Goal: Task Accomplishment & Management: Complete application form

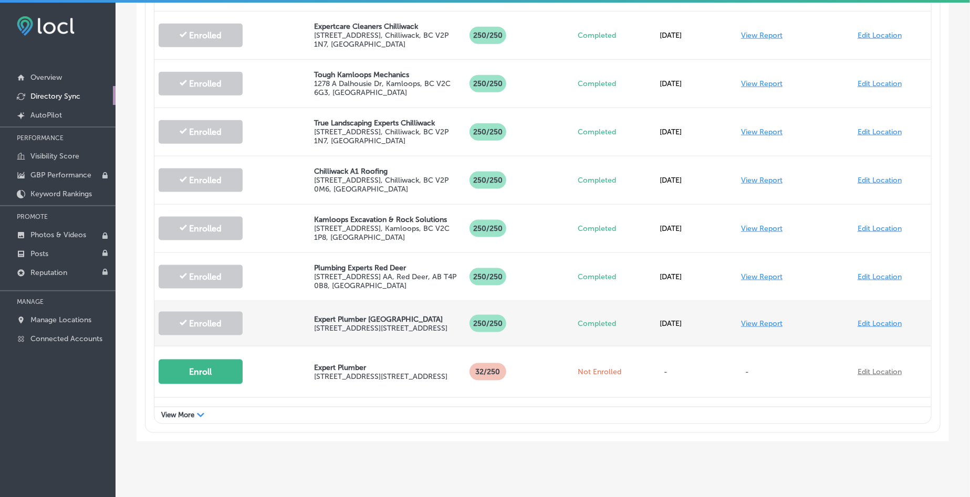
scroll to position [582, 0]
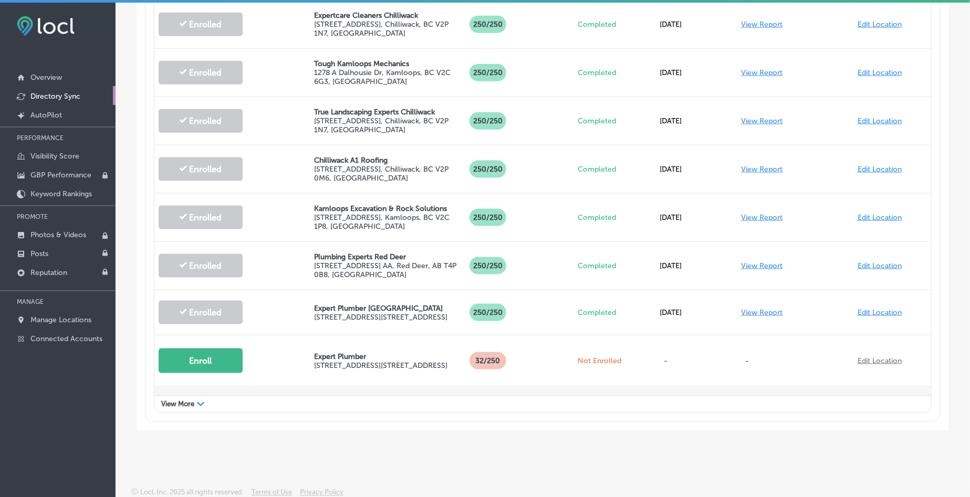
click at [223, 400] on button "Enroll" at bounding box center [201, 412] width 84 height 25
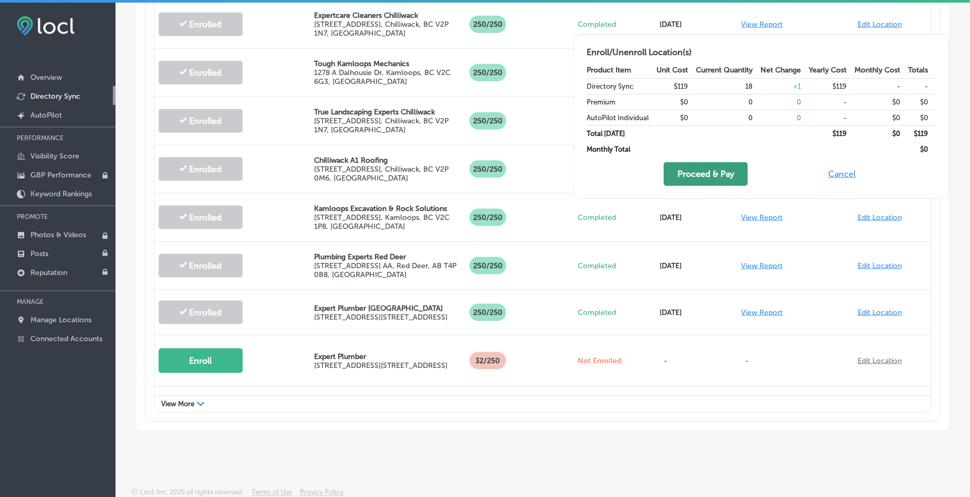
click at [701, 172] on button "Proceed & Pay" at bounding box center [706, 174] width 84 height 24
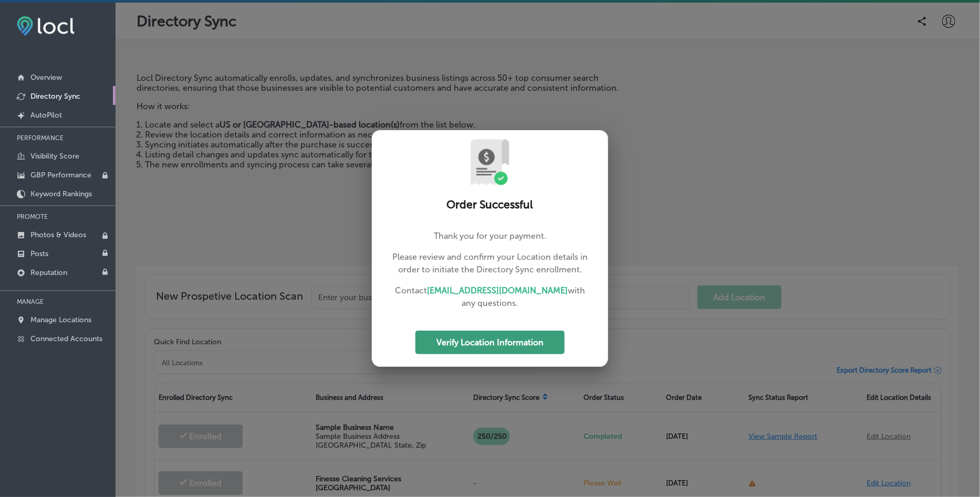
click at [497, 352] on button "Verify Location Information" at bounding box center [489, 343] width 149 height 24
select select "US"
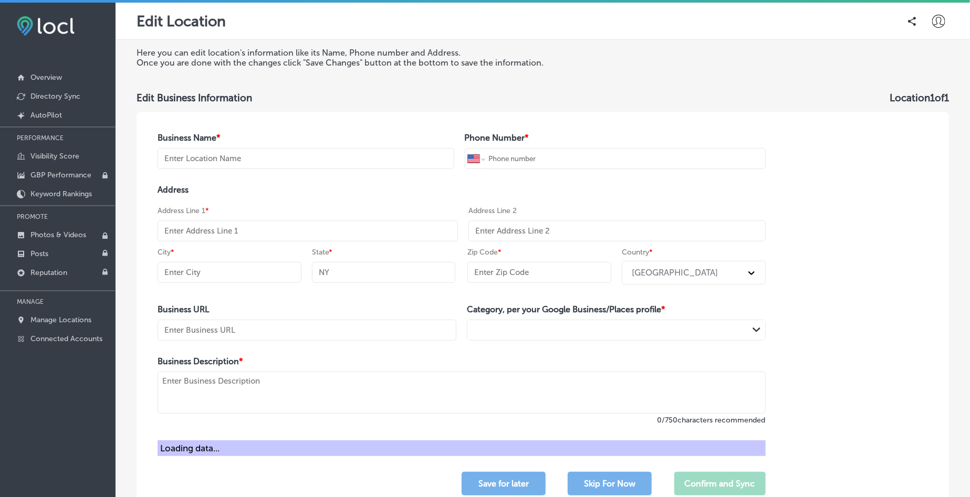
type input "Finesse Cleaning Services [GEOGRAPHIC_DATA]"
select select "CA"
type input "+1 604 337 1272"
type input "https://www.surreycleaningservices.ca/"
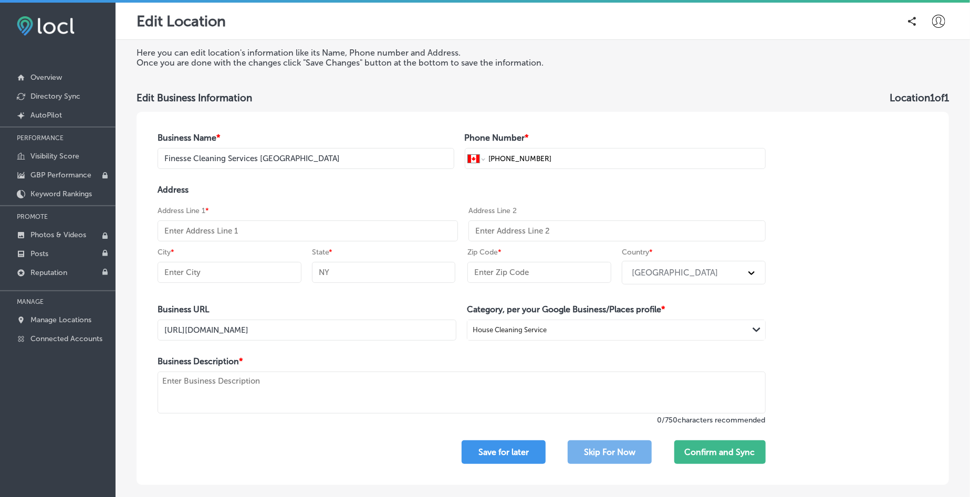
click at [251, 241] on div "Address Address Line 1 * Address Line 2 City * State * Zip Code * Country * Uni…" at bounding box center [461, 237] width 608 height 104
click at [251, 236] on input "text" at bounding box center [307, 230] width 300 height 21
paste input "13387 103A Ave, # E, Surrey, BC V3T 1S6"
drag, startPoint x: 282, startPoint y: 229, endPoint x: 360, endPoint y: 232, distance: 77.7
click at [360, 232] on input "13387 103A Ave, # E, Surrey, BC V3T 1S6" at bounding box center [307, 230] width 300 height 21
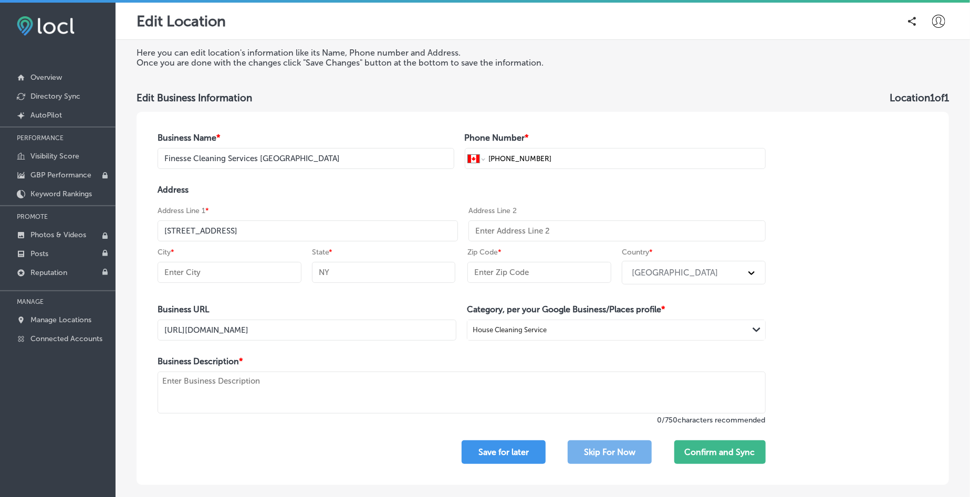
type input "13387 103A Ave, # E, Surrey, BC V3T 1S6"
click at [554, 269] on input "text" at bounding box center [539, 272] width 144 height 21
paste input "V3T 1S6"
type input "V3T 1S6"
click at [660, 271] on div "United States" at bounding box center [675, 273] width 86 height 10
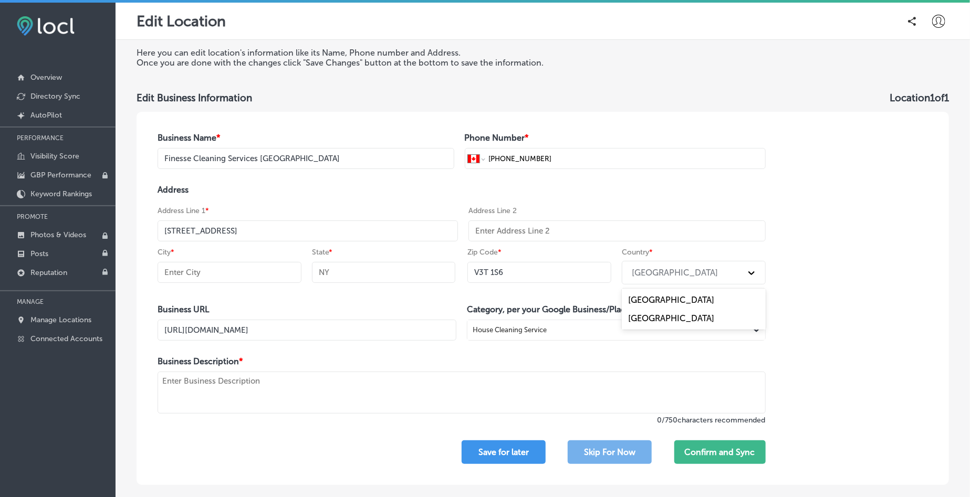
click at [681, 316] on div "Canada" at bounding box center [694, 318] width 144 height 18
click at [251, 233] on input "13387 103A Ave, # E, Surrey, BC V3T 1S6" at bounding box center [307, 230] width 300 height 21
click at [255, 272] on input "text" at bounding box center [229, 272] width 144 height 21
paste input "Surrey"
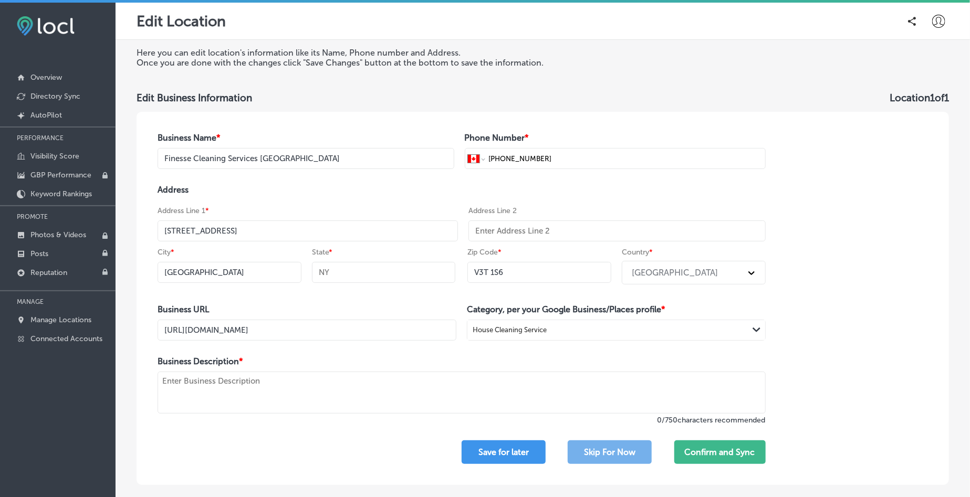
type input "Surrey"
click at [367, 270] on input "text" at bounding box center [384, 272] width 144 height 21
type input "BC"
click at [271, 254] on div "City * Surrey" at bounding box center [229, 268] width 144 height 42
drag, startPoint x: 238, startPoint y: 234, endPoint x: 380, endPoint y: 237, distance: 141.8
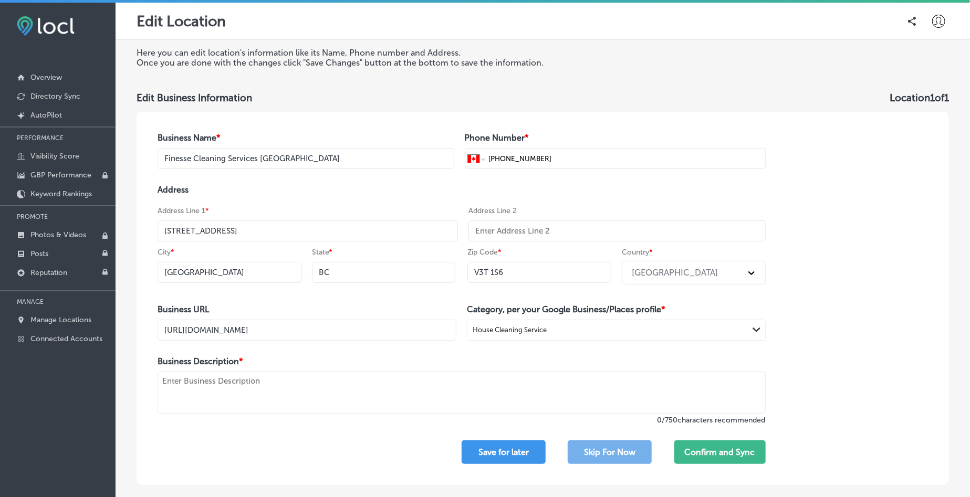
click at [373, 237] on input "13387 103A Ave, # E, Surrey, BC V3T 1S6" at bounding box center [307, 230] width 300 height 21
click at [238, 232] on input "[STREET_ADDRESS]" at bounding box center [307, 230] width 300 height 21
type input "[STREET_ADDRESS]"
click at [522, 395] on textarea at bounding box center [461, 393] width 608 height 42
click at [375, 402] on textarea at bounding box center [461, 393] width 608 height 42
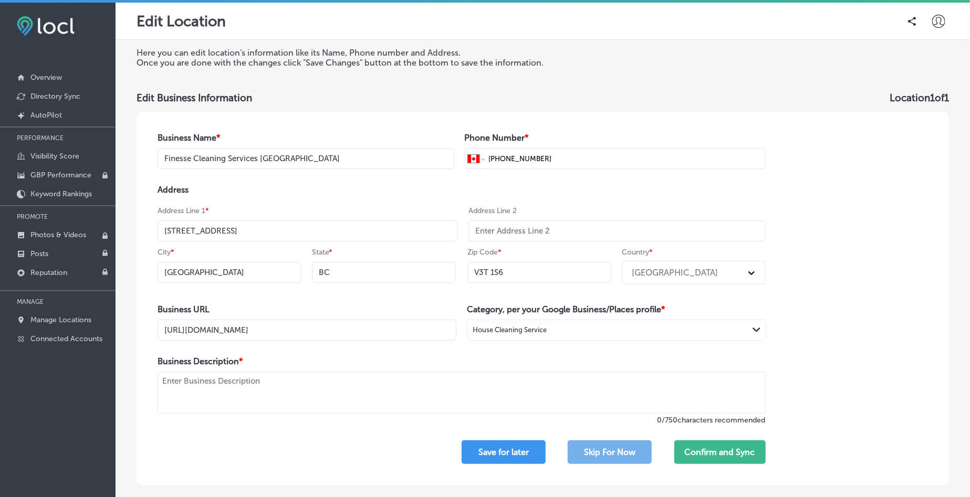
paste textarea "Finesse Cleaning Services Surrey is a trusted local cleaning company dedicated …"
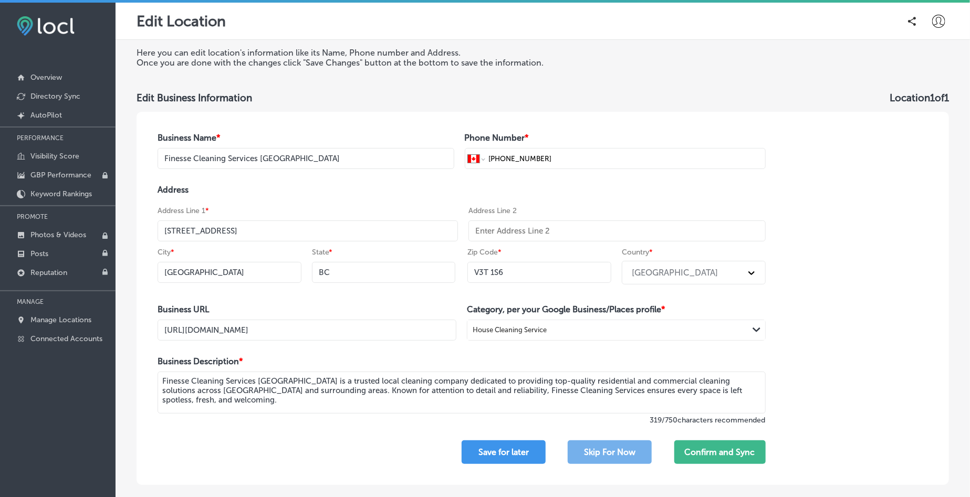
click at [265, 380] on textarea "Finesse Cleaning Services Surrey is a trusted local cleaning company dedicated …" at bounding box center [461, 393] width 608 height 42
type textarea "Finesse Cleaning Services is a trusted local cleaning company dedicated to prov…"
click at [706, 453] on button "Confirm and Sync" at bounding box center [719, 452] width 91 height 24
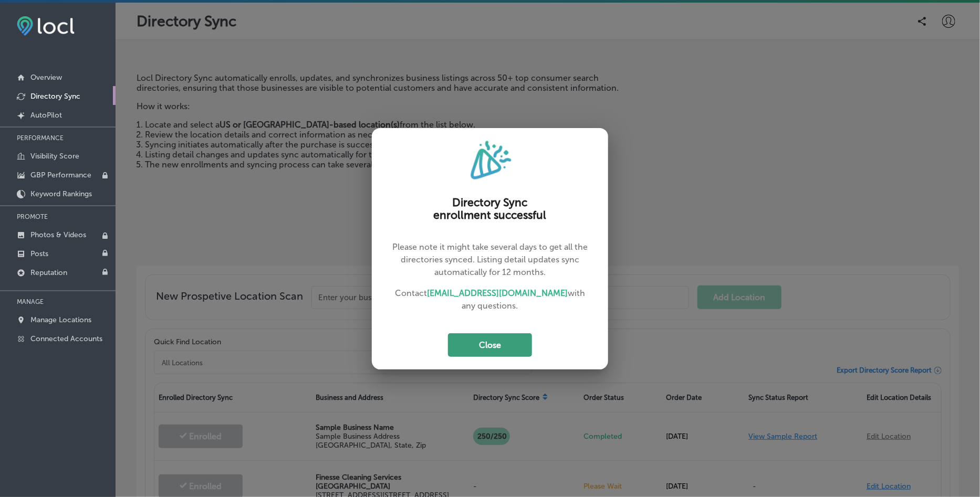
click at [491, 341] on button "Close" at bounding box center [490, 345] width 84 height 24
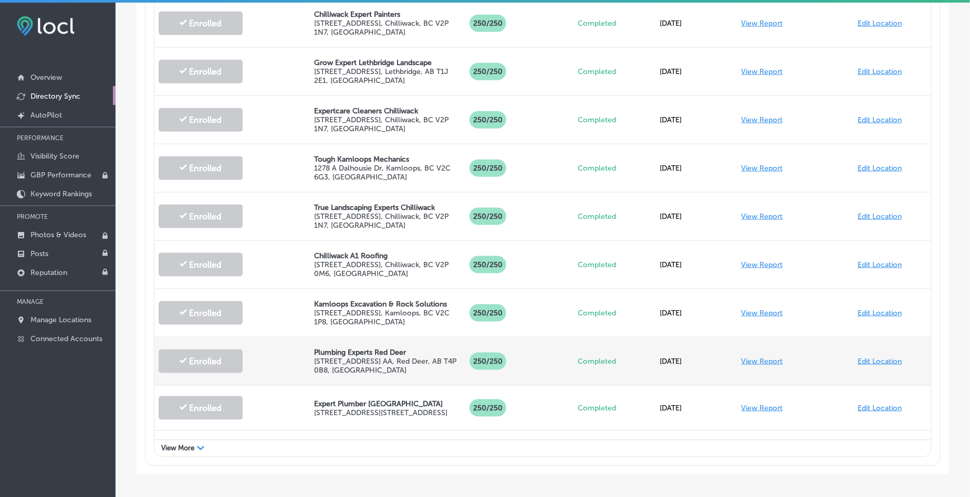
scroll to position [582, 0]
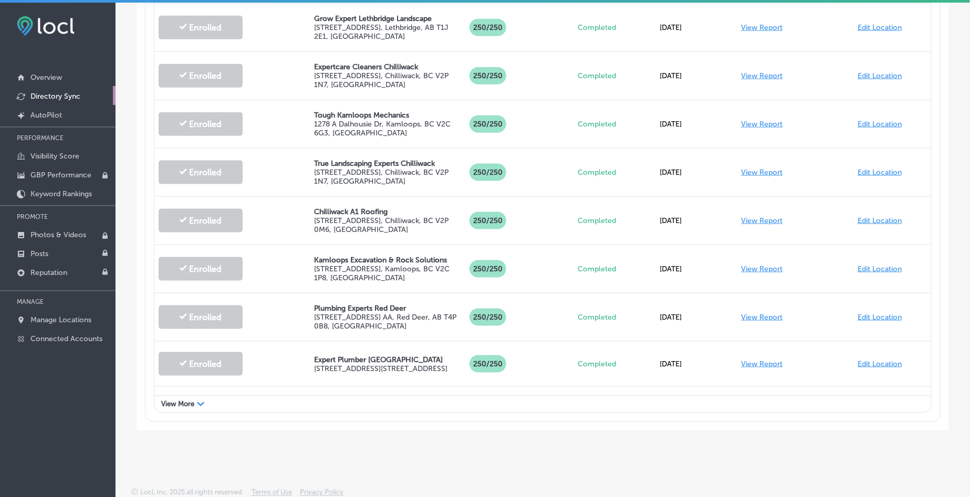
click at [192, 405] on span "View More" at bounding box center [177, 405] width 33 height 8
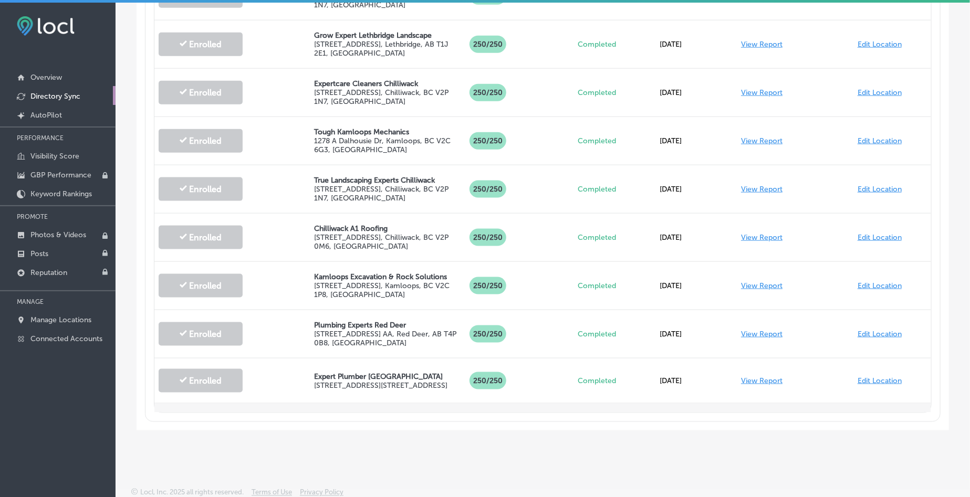
click at [211, 417] on button "Enroll" at bounding box center [201, 429] width 84 height 25
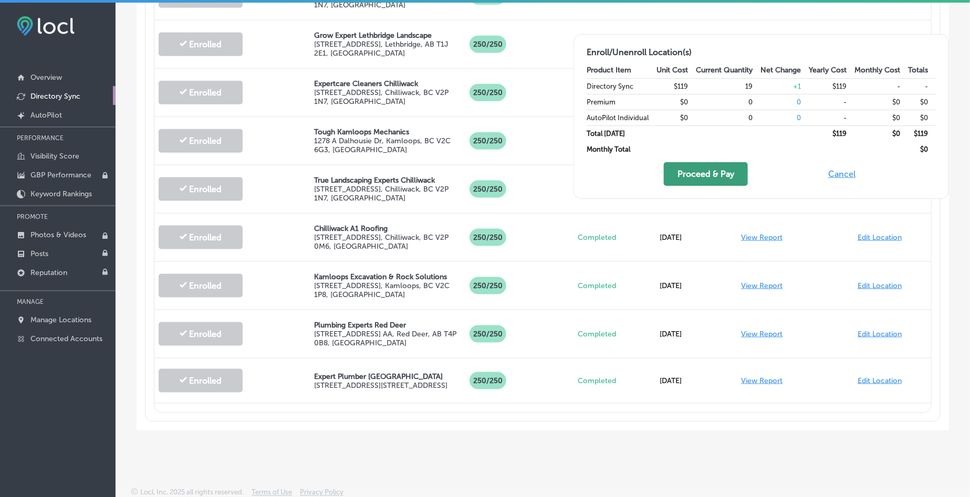
click at [707, 214] on div "Enrolled Chilliwack A1 Roofing [STREET_ADDRESS] 250 /250 Completed [DATE] View …" at bounding box center [542, 238] width 776 height 48
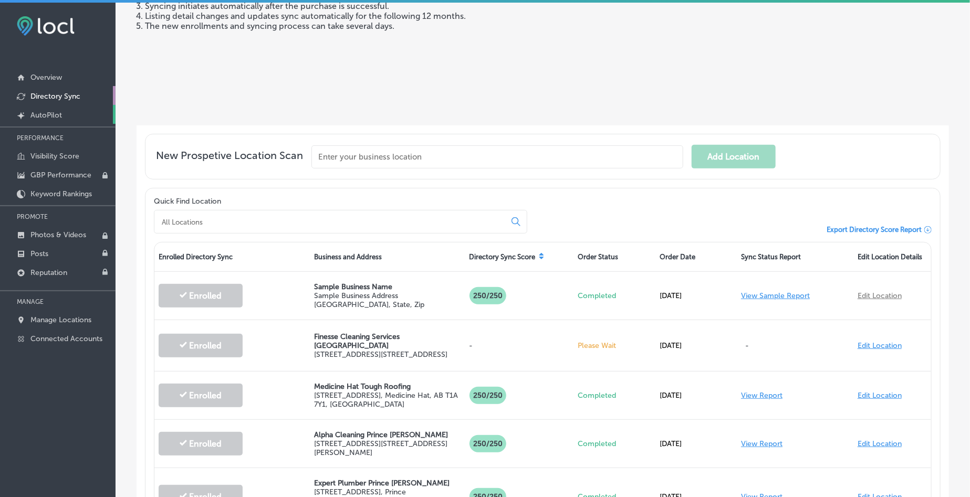
scroll to position [0, 0]
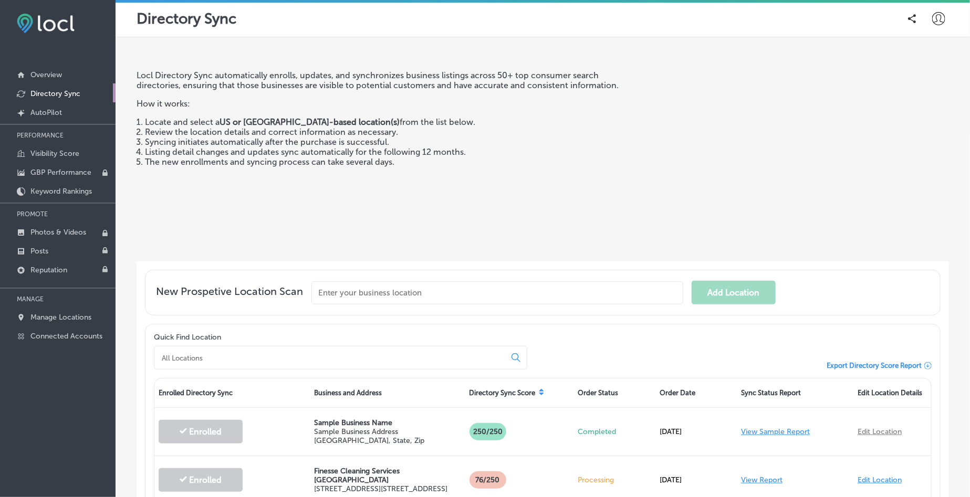
scroll to position [262, 0]
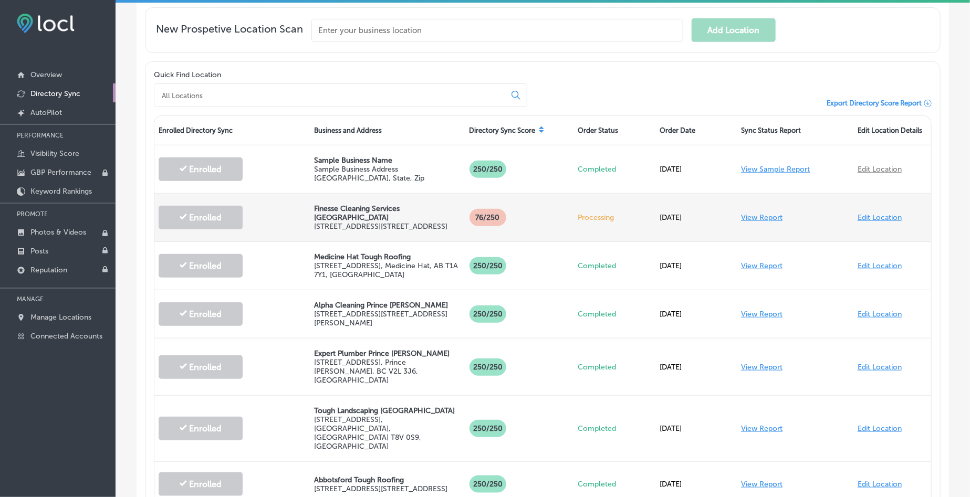
click at [758, 213] on link "View Report" at bounding box center [761, 217] width 41 height 9
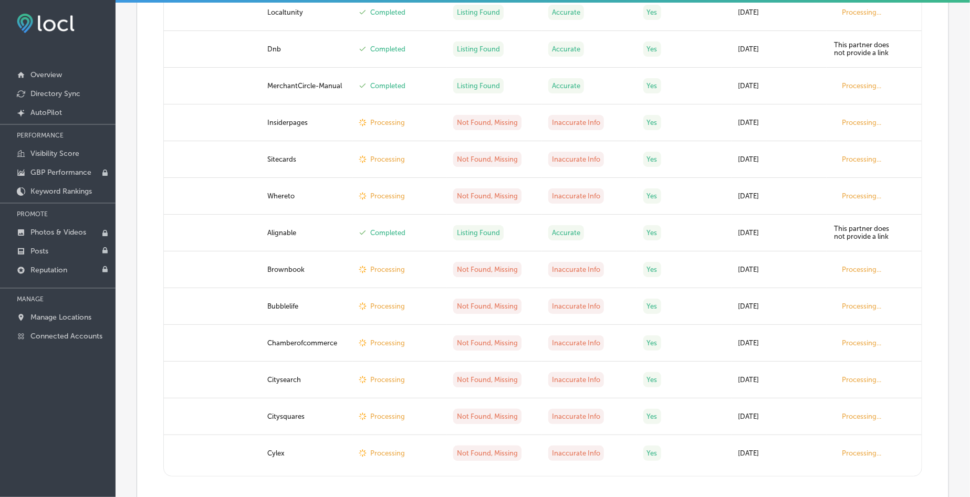
scroll to position [1915, 0]
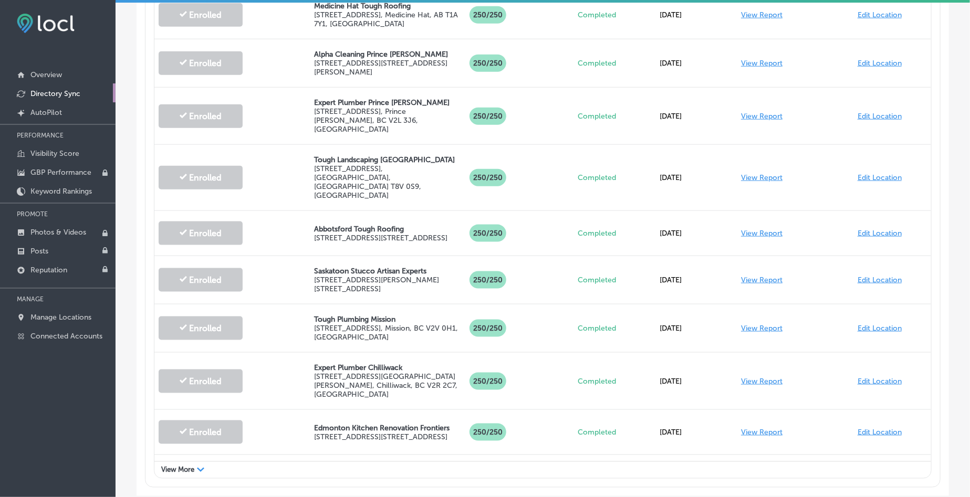
scroll to position [582, 0]
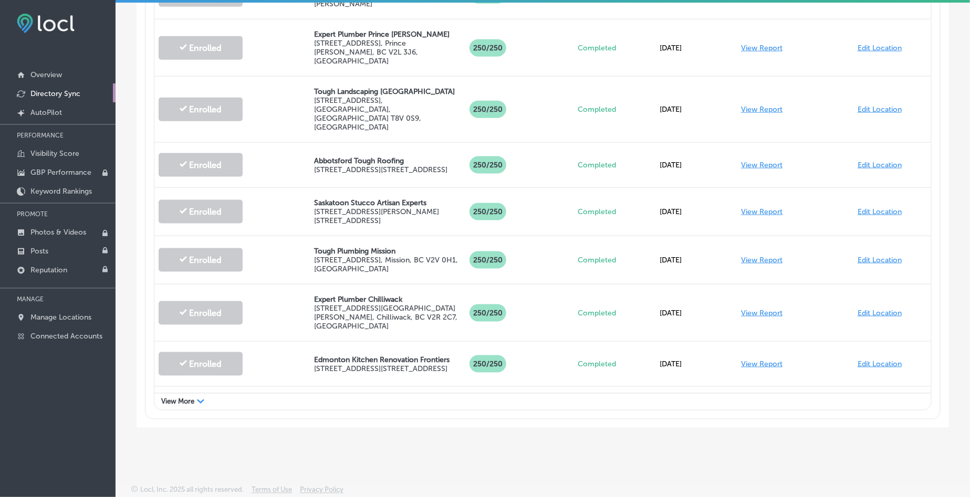
click at [178, 398] on span "View More" at bounding box center [177, 402] width 33 height 8
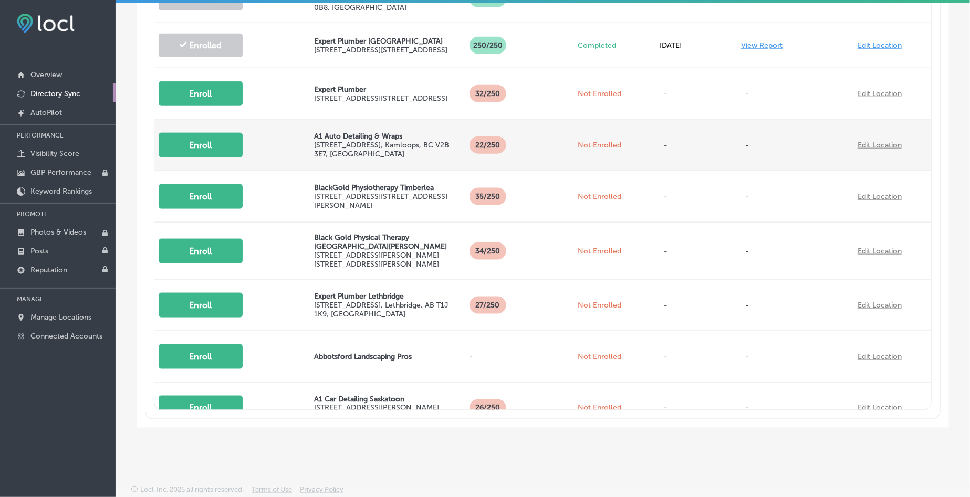
scroll to position [797, 0]
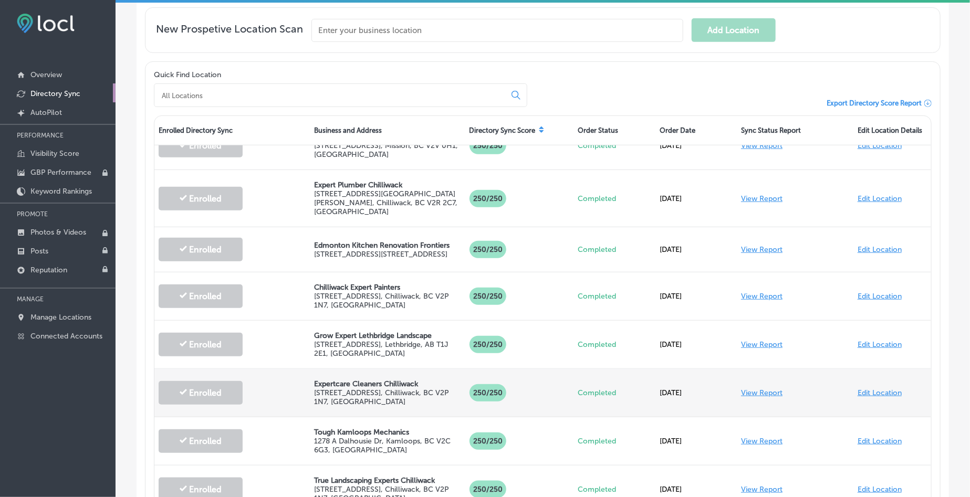
scroll to position [582, 0]
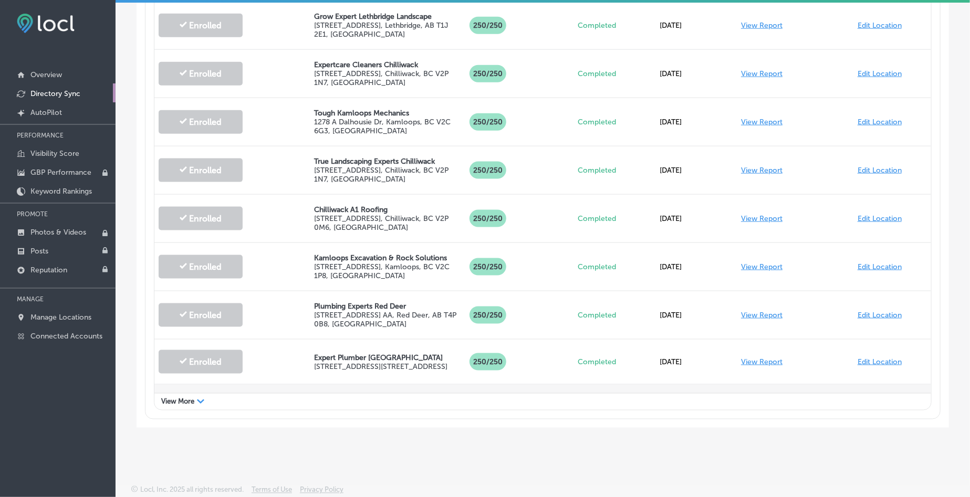
click at [204, 398] on button "Enroll" at bounding box center [201, 410] width 84 height 25
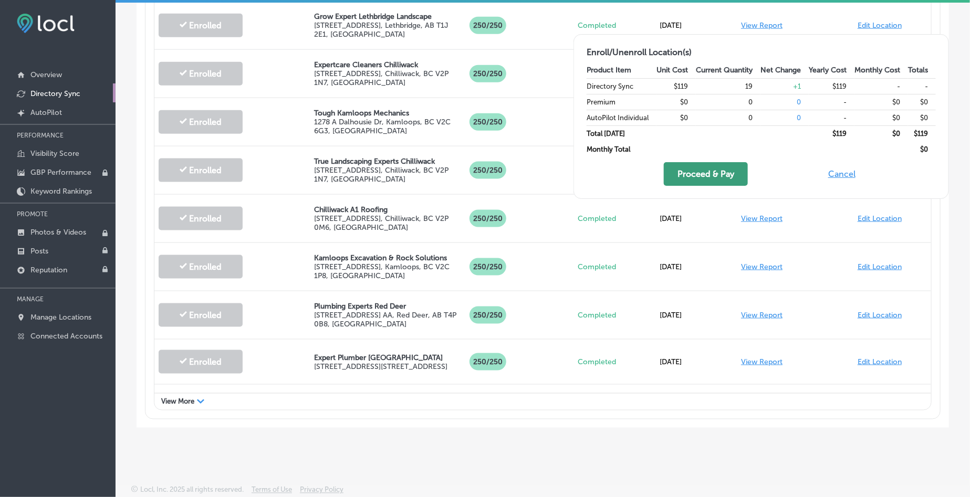
click at [710, 179] on button "Proceed & Pay" at bounding box center [706, 174] width 84 height 24
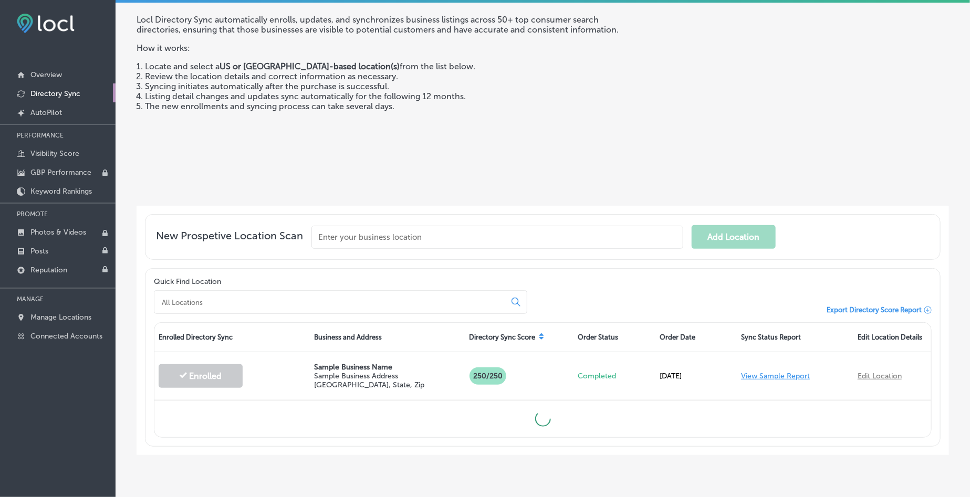
scroll to position [82, 0]
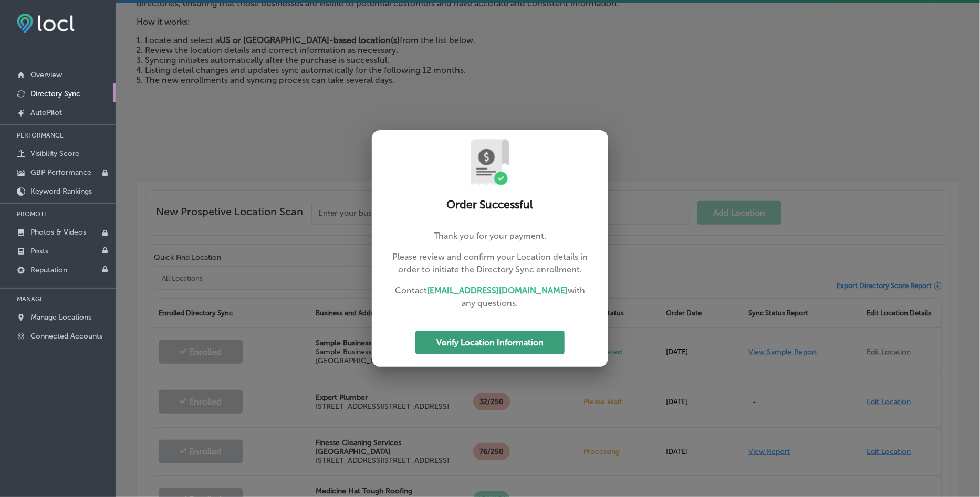
click at [509, 341] on button "Verify Location Information" at bounding box center [489, 343] width 149 height 24
select select "US"
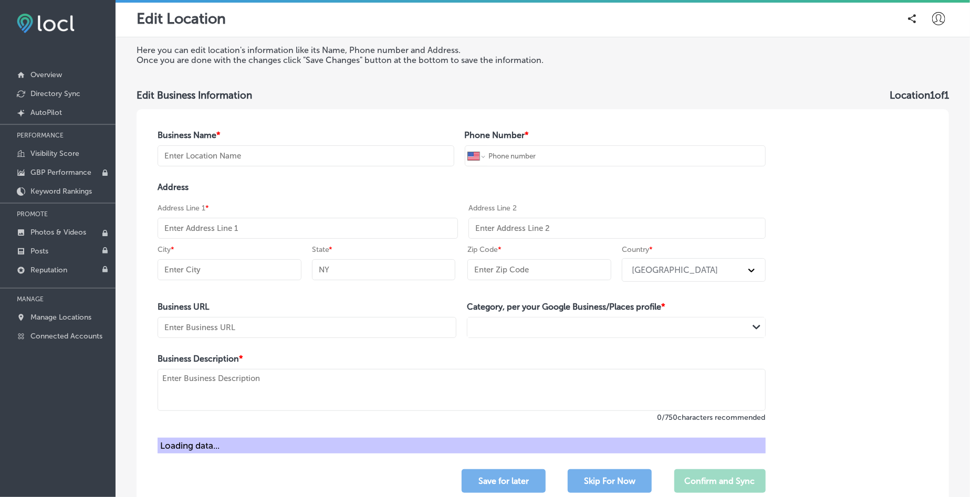
type input "Expert Plumber"
select select "CA"
type input "[PHONE_NUMBER]"
type input "[STREET_ADDRESS]"
type input "Abbotsford"
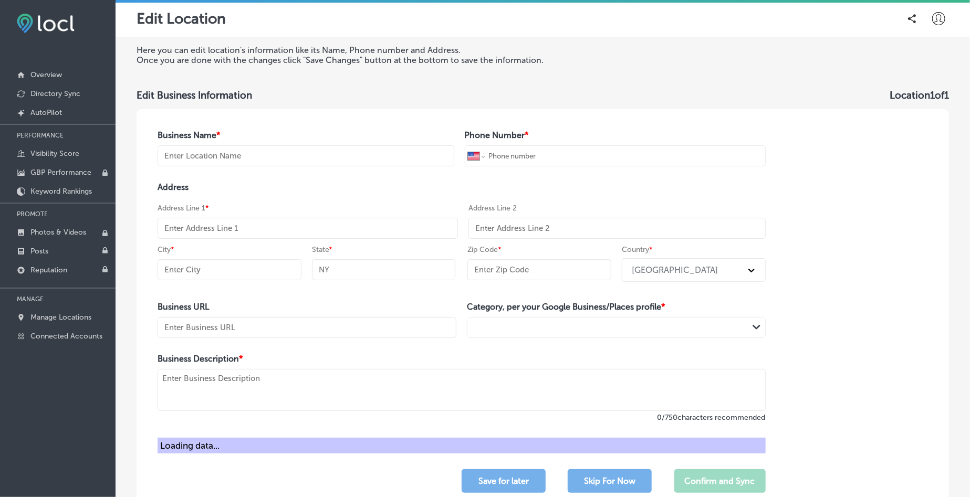
type input "BC"
type input "V2T 6H9"
type input "https://www.plumberabbotsford.ca/"
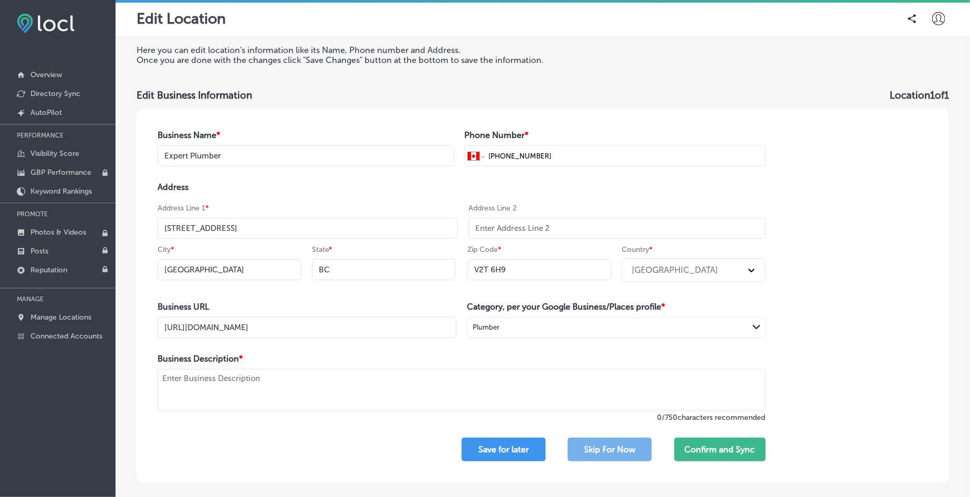
click at [281, 158] on input "Expert Plumber" at bounding box center [305, 155] width 297 height 21
paste input "Abbotsford"
type input "Expert Plumber Abbotsford"
click at [305, 125] on div "Business Name * Expert Plumber Abbotsford Phone Number * International Afghanis…" at bounding box center [461, 295] width 650 height 373
click at [275, 227] on input "[STREET_ADDRESS]" at bounding box center [307, 228] width 300 height 21
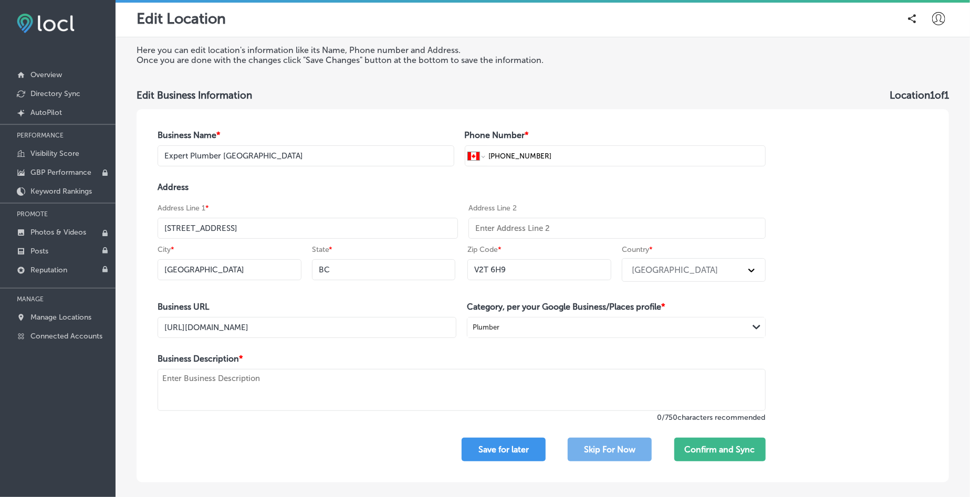
paste input "#112, Abbotsford, BC V2T 6H9"
drag, startPoint x: 265, startPoint y: 228, endPoint x: 468, endPoint y: 237, distance: 203.9
click at [468, 237] on div "Address Line 1 * 2680 Progressive Way #112, Abbotsford, BC V2T 6H9 Address Line…" at bounding box center [461, 221] width 608 height 36
type input "2680 Progressive Way #112"
click at [356, 389] on textarea at bounding box center [461, 390] width 608 height 42
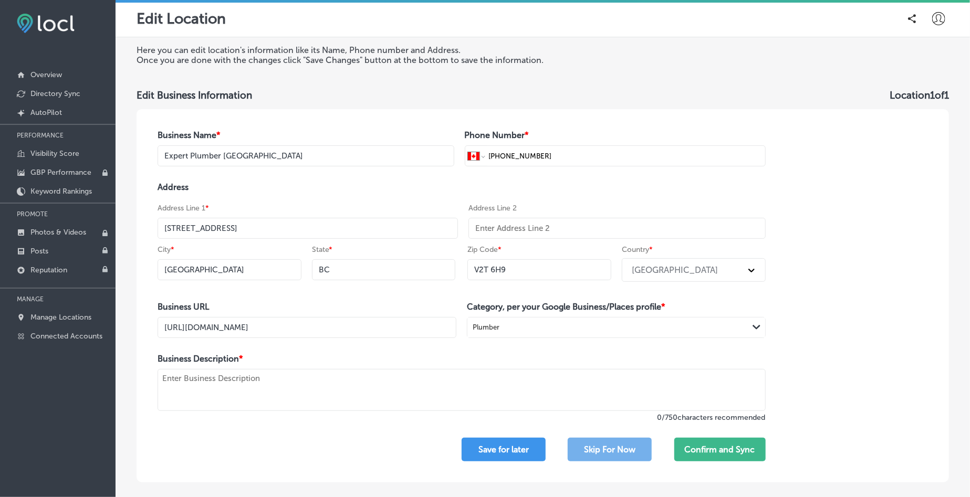
click at [250, 385] on textarea at bounding box center [461, 390] width 608 height 42
paste textarea "We are a trusted plumbing service provider specializing in a wide range of plum…"
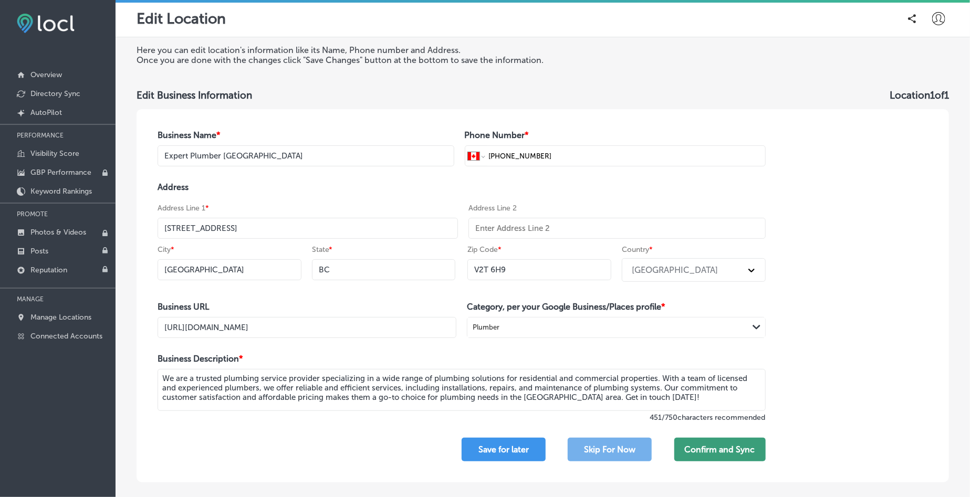
type textarea "We are a trusted plumbing service provider specializing in a wide range of plum…"
click at [707, 454] on button "Confirm and Sync" at bounding box center [719, 450] width 91 height 24
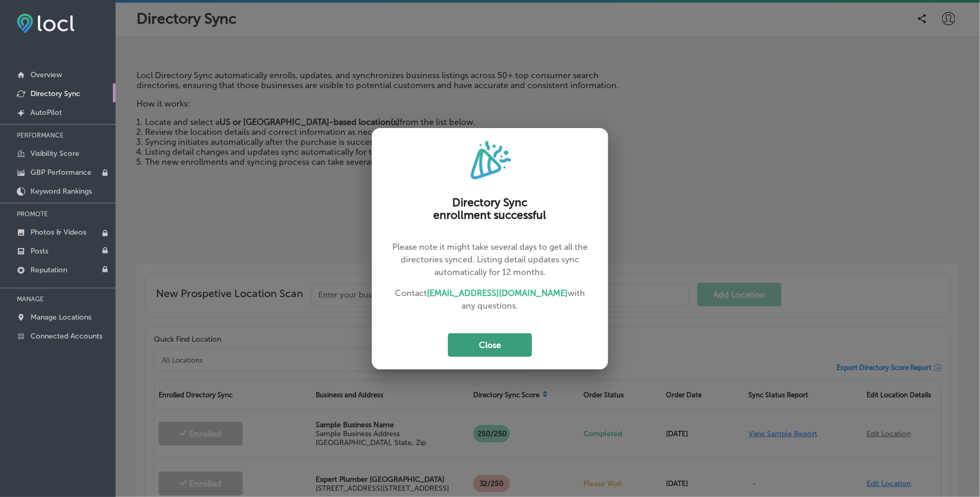
click at [495, 335] on button "Close" at bounding box center [490, 345] width 84 height 24
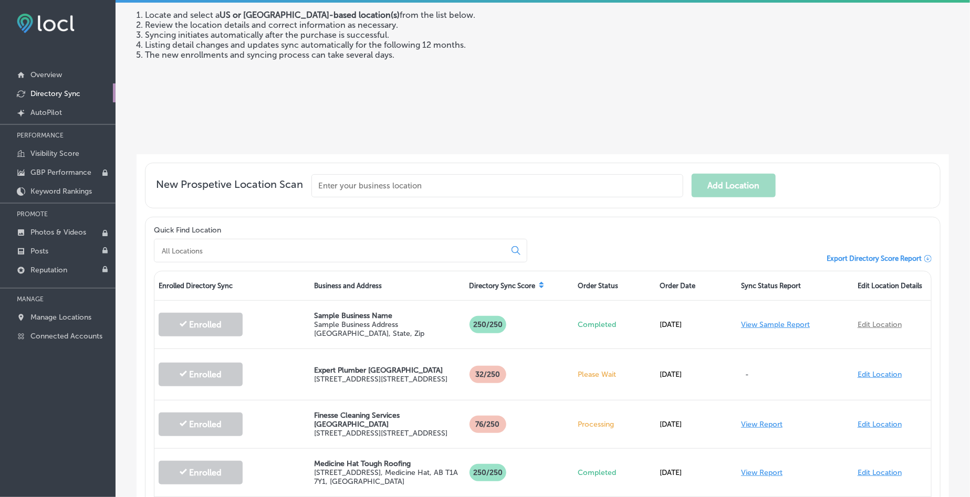
scroll to position [197, 0]
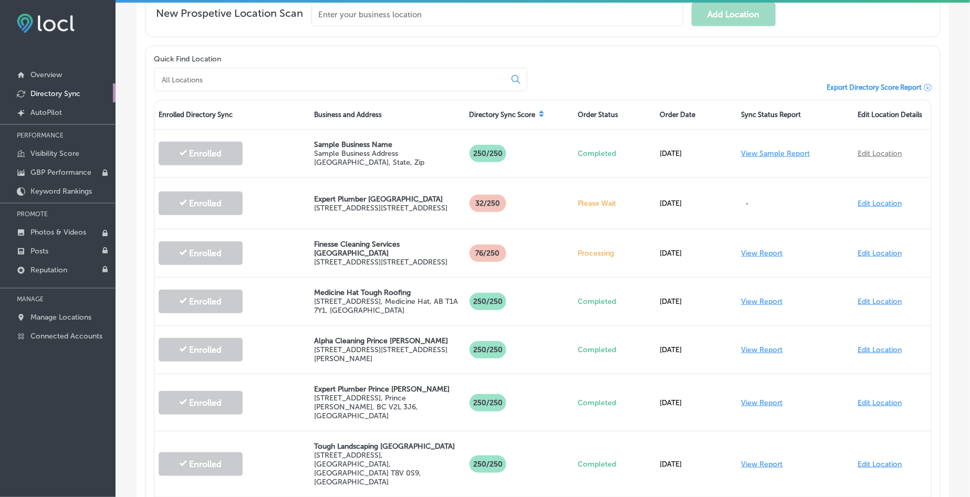
scroll to position [279, 0]
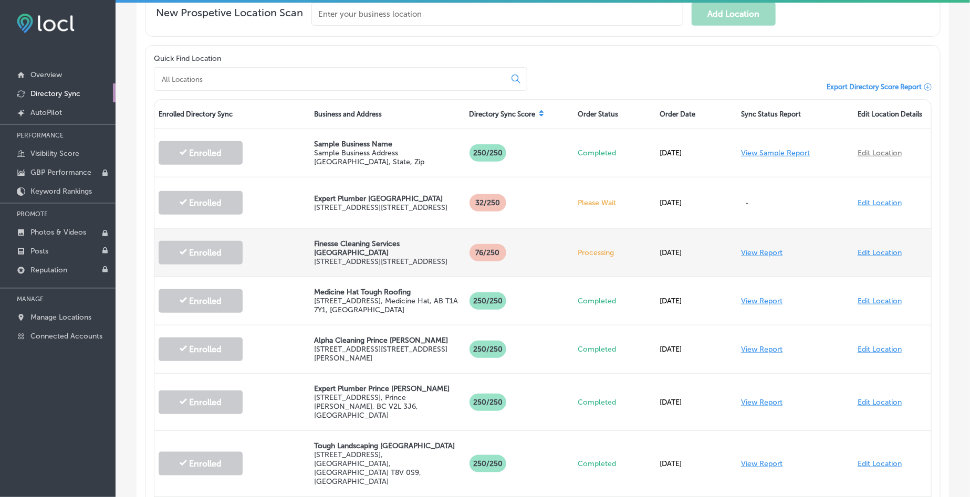
click at [761, 254] on div "View Report" at bounding box center [795, 253] width 117 height 30
click at [762, 249] on link "View Report" at bounding box center [761, 252] width 41 height 9
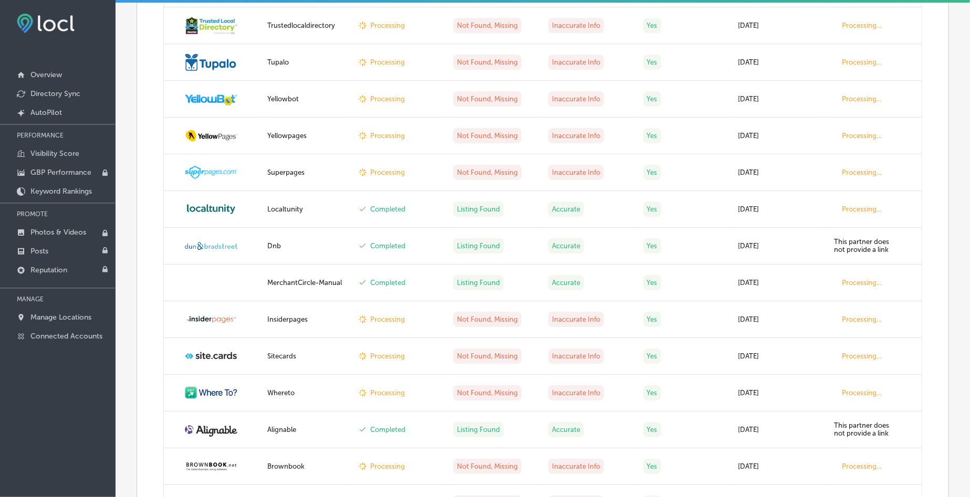
scroll to position [1915, 0]
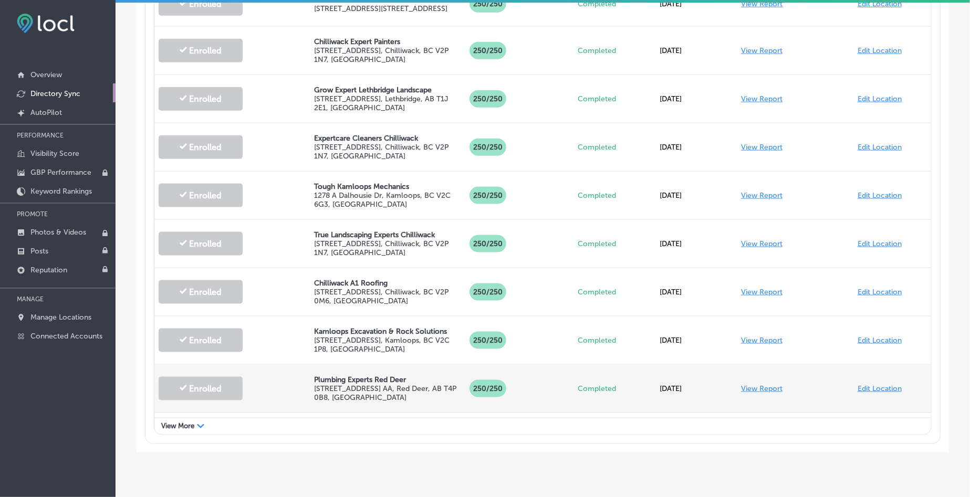
scroll to position [582, 0]
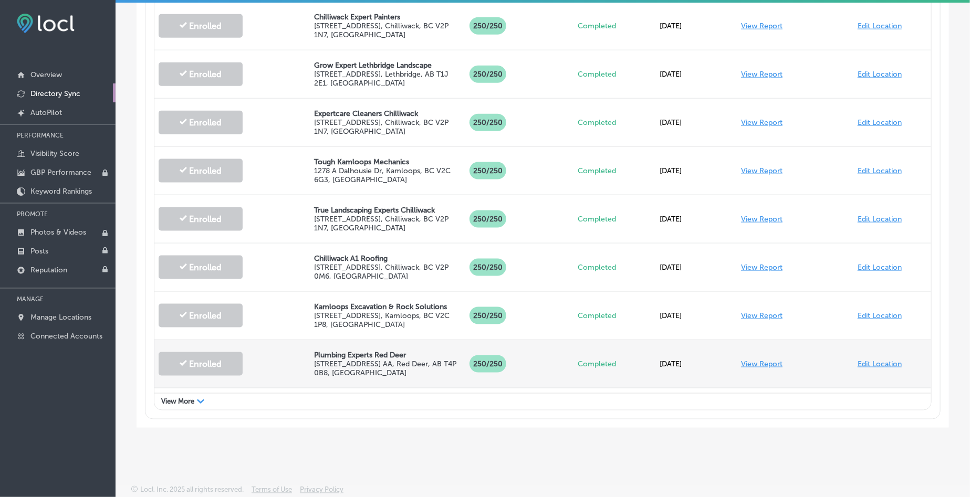
click at [762, 360] on link "View Report" at bounding box center [761, 364] width 41 height 9
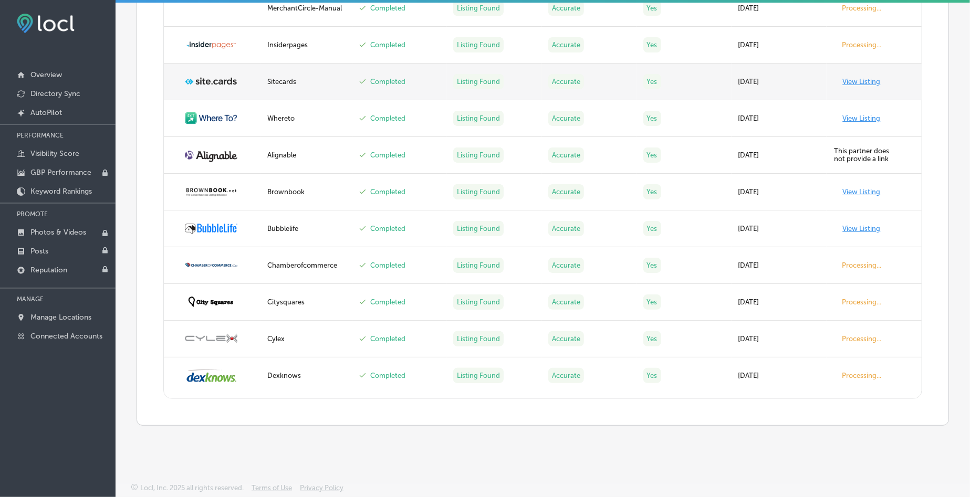
scroll to position [1747, 0]
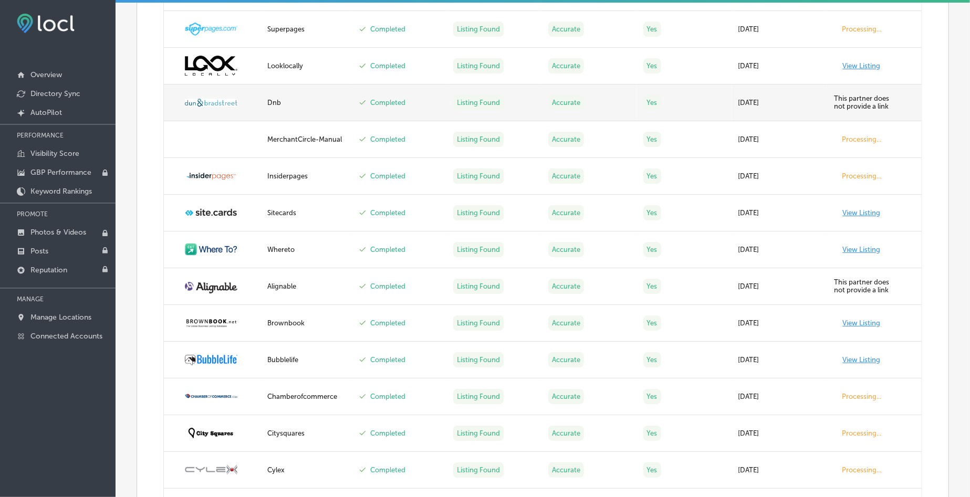
click at [273, 100] on div "Dnb" at bounding box center [306, 103] width 79 height 8
click at [270, 100] on div "Dnb" at bounding box center [306, 103] width 79 height 8
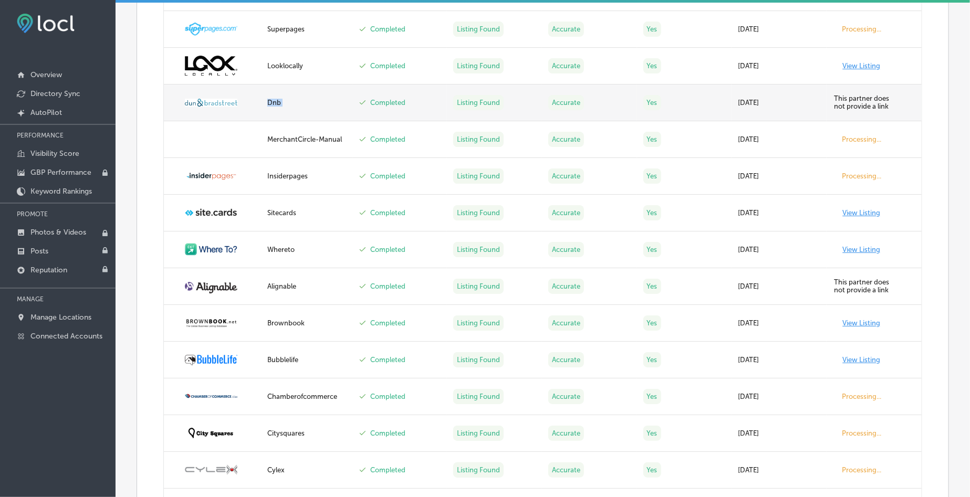
click at [270, 100] on div "Dnb" at bounding box center [306, 103] width 79 height 8
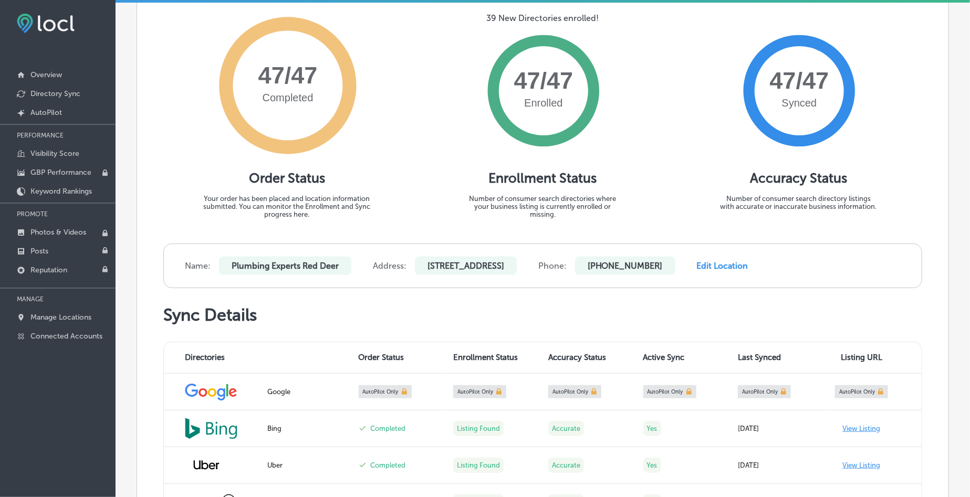
scroll to position [0, 0]
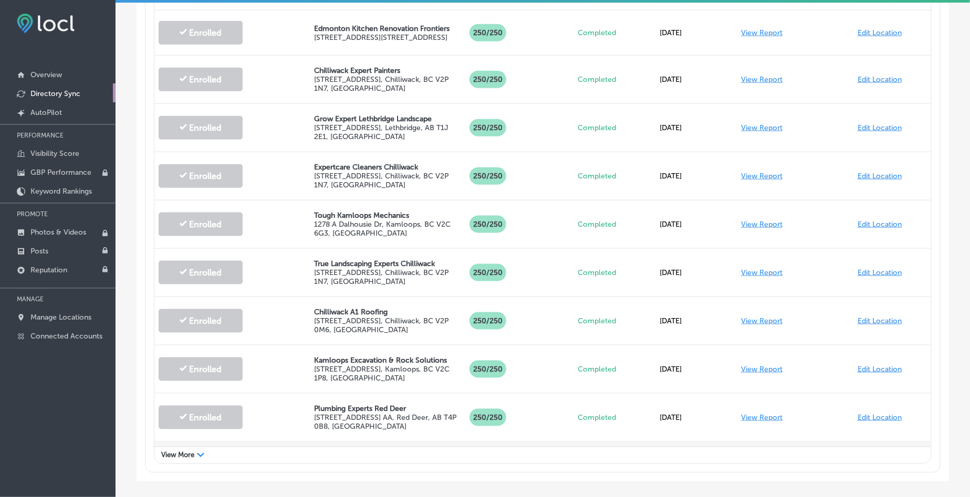
scroll to position [582, 0]
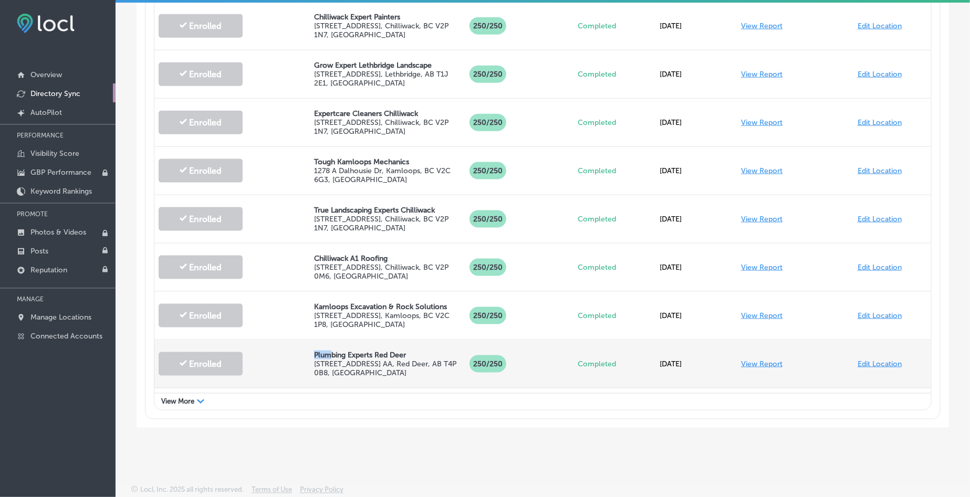
drag, startPoint x: 313, startPoint y: 309, endPoint x: 331, endPoint y: 311, distance: 17.5
click at [331, 351] on p "Plumbing Experts Red Deer" at bounding box center [387, 355] width 147 height 9
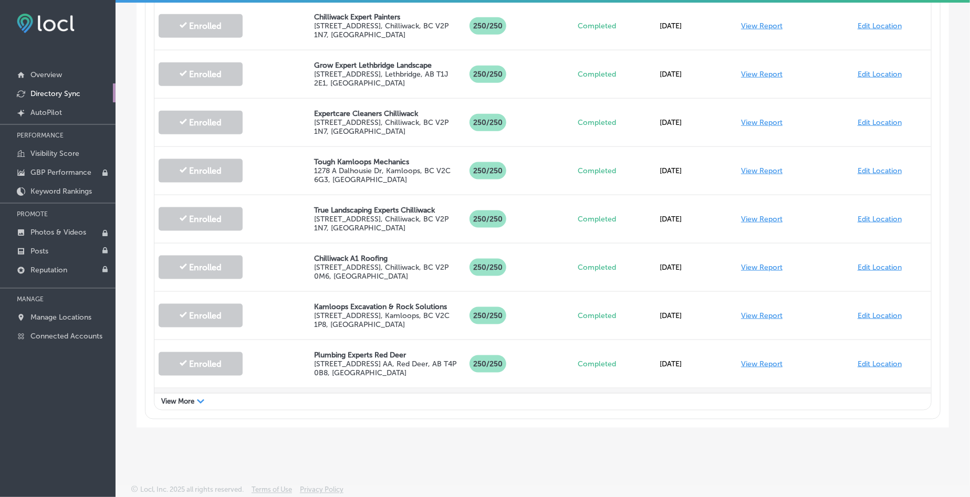
drag, startPoint x: 312, startPoint y: 356, endPoint x: 388, endPoint y: 362, distance: 76.3
click at [388, 402] on p "Expert Plumber [GEOGRAPHIC_DATA]" at bounding box center [387, 406] width 147 height 9
copy p "Expert Plumber [GEOGRAPHIC_DATA]"
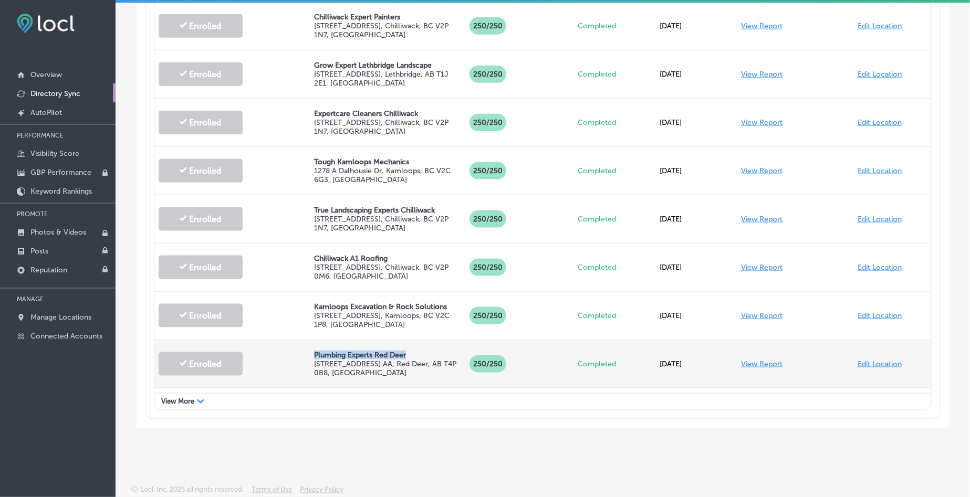
drag, startPoint x: 304, startPoint y: 318, endPoint x: 409, endPoint y: 308, distance: 106.0
click at [409, 340] on div "Enrolled Plumbing Experts Red Deer 52 Oak Drive AA , Red Deer, AB T4P 0B8, CA 2…" at bounding box center [542, 364] width 776 height 48
copy div "Plumbing Experts Red Deer"
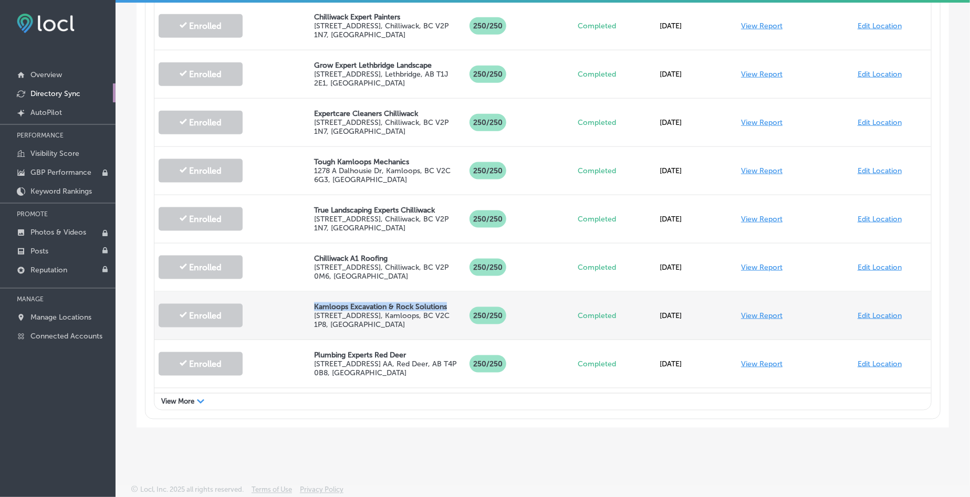
drag, startPoint x: 303, startPoint y: 262, endPoint x: 448, endPoint y: 262, distance: 144.9
click at [448, 292] on div "Enrolled Kamloops Excavation & Rock Solutions 293 Arrowstone Dr, 233 , Kamloops…" at bounding box center [542, 316] width 776 height 48
copy div "Kamloops Excavation & Rock Solutions"
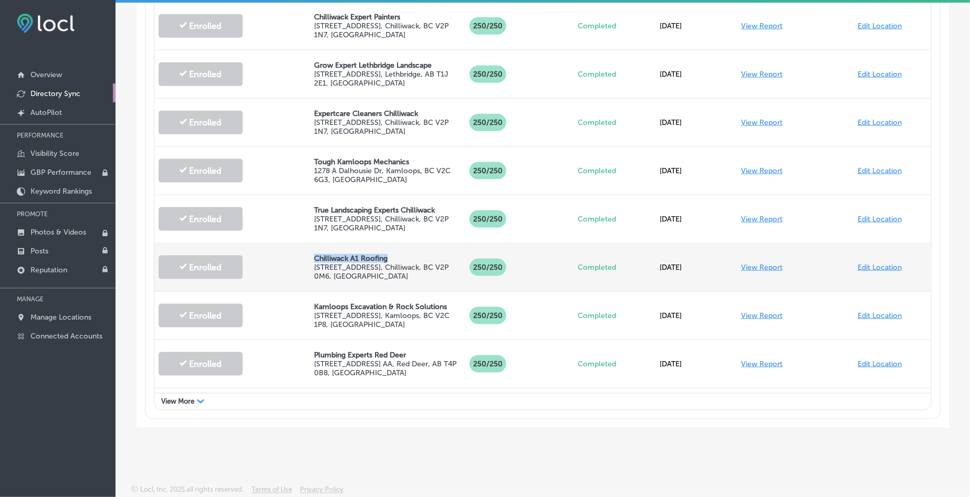
drag, startPoint x: 307, startPoint y: 220, endPoint x: 386, endPoint y: 213, distance: 79.0
click at [386, 244] on div "Enrolled Chilliwack A1 Roofing 8497 Young Rd , Chilliwack, BC V2P 0M6, CA 250 /…" at bounding box center [542, 268] width 776 height 48
copy div "Chilliwack A1 Roofing"
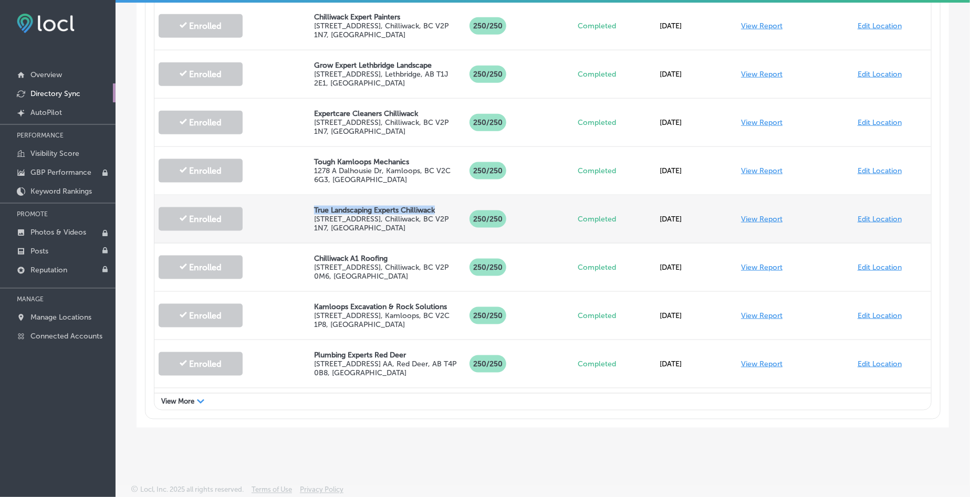
drag, startPoint x: 311, startPoint y: 169, endPoint x: 446, endPoint y: 165, distance: 135.0
click at [446, 195] on div "True Landscaping Experts Chilliwack 45195 Cheam Ave , Chilliwack, BC V2P 1N7, CA" at bounding box center [387, 219] width 155 height 48
copy p "True Landscaping Experts Chilliwack"
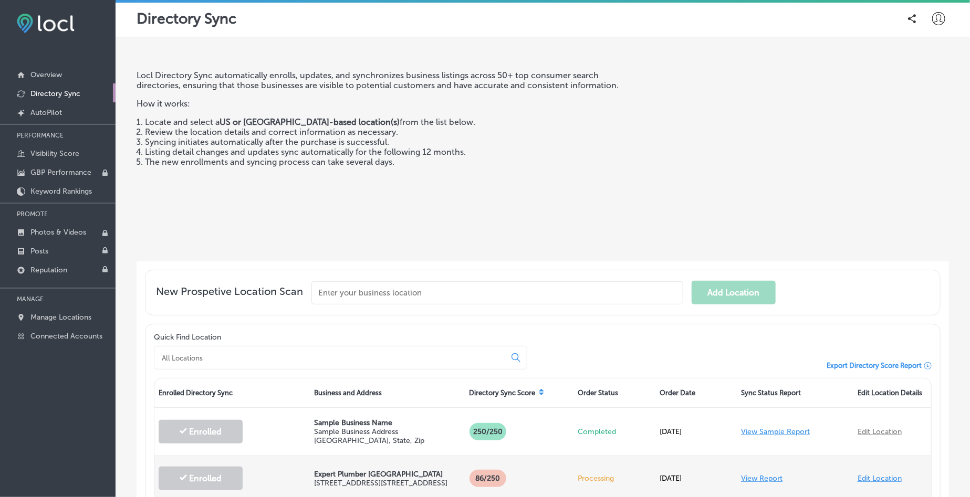
scroll to position [131, 0]
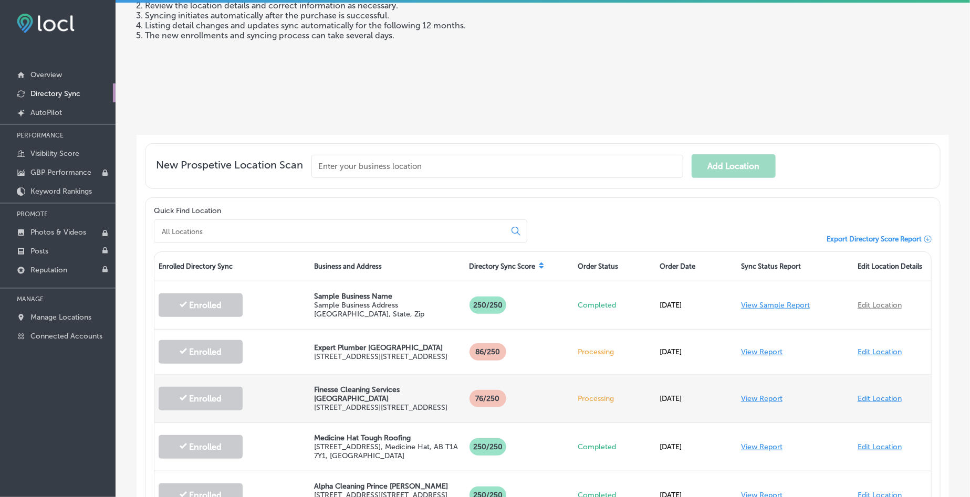
scroll to position [262, 0]
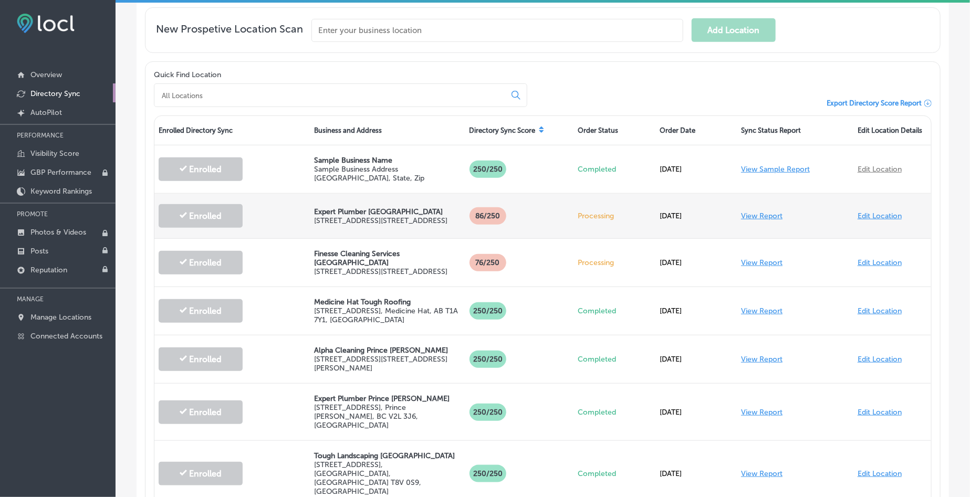
click at [782, 211] on div "View Report" at bounding box center [795, 216] width 117 height 30
click at [769, 214] on link "View Report" at bounding box center [761, 216] width 41 height 9
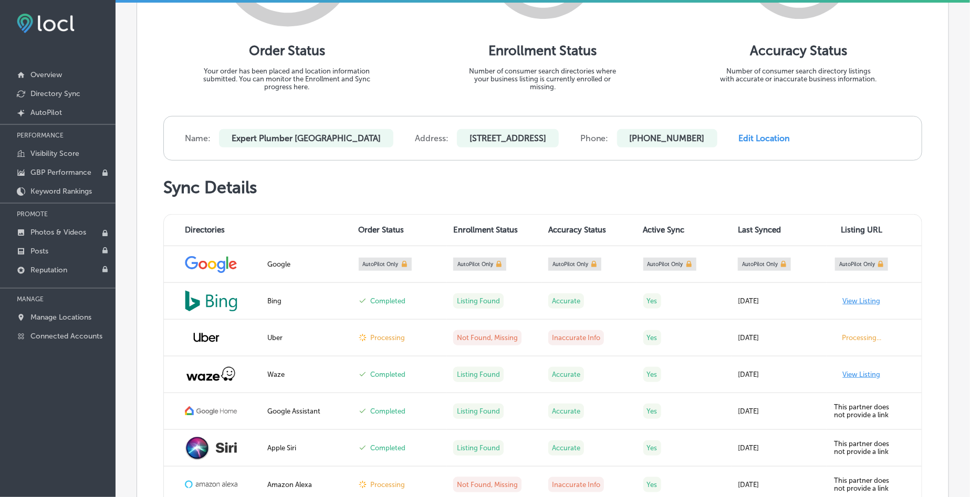
scroll to position [328, 0]
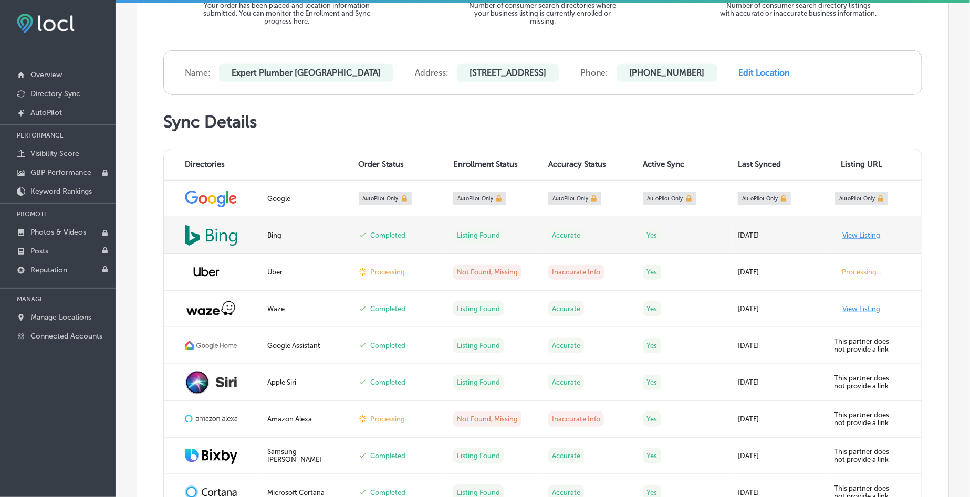
click at [846, 238] on link "View Listing" at bounding box center [862, 236] width 38 height 8
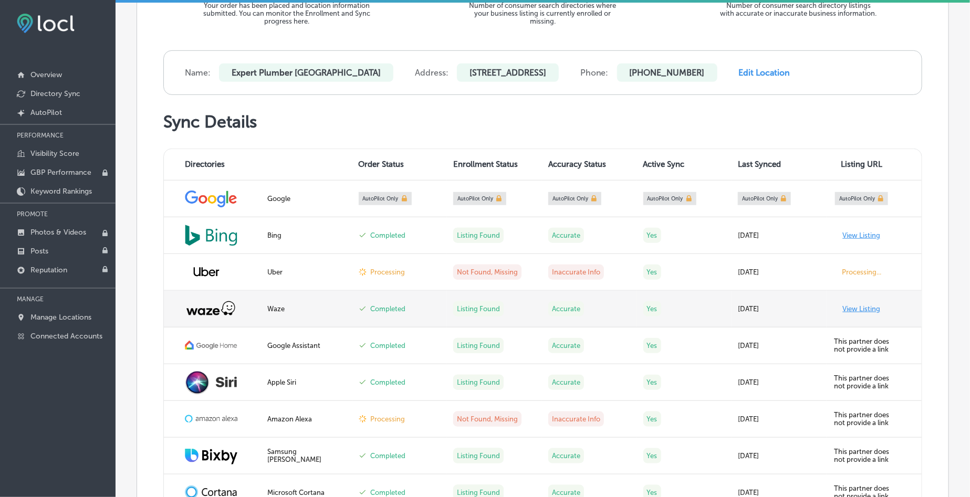
click at [848, 306] on link "View Listing" at bounding box center [862, 309] width 38 height 8
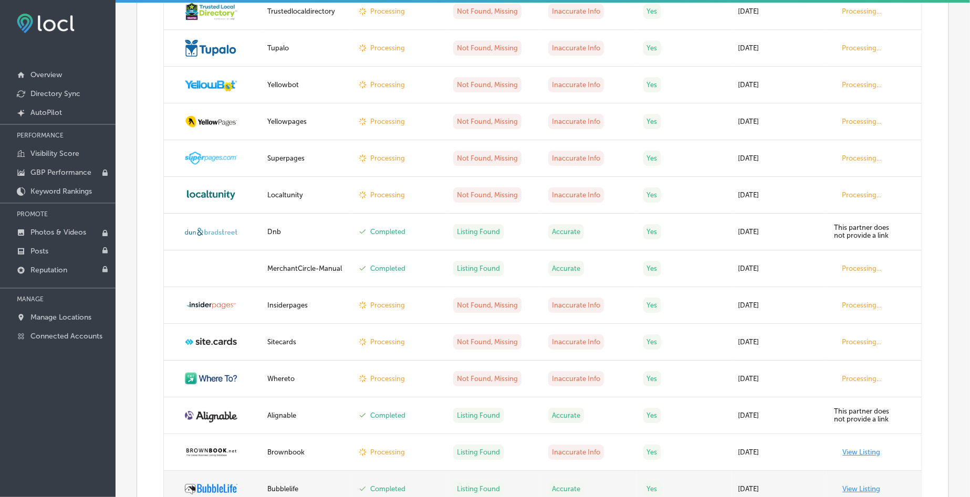
scroll to position [1653, 0]
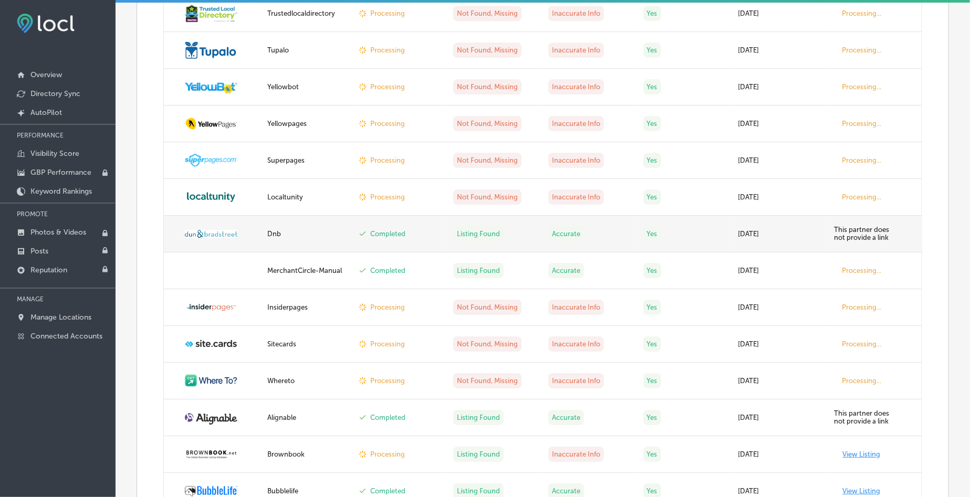
click at [269, 229] on td "Dnb" at bounding box center [306, 234] width 91 height 37
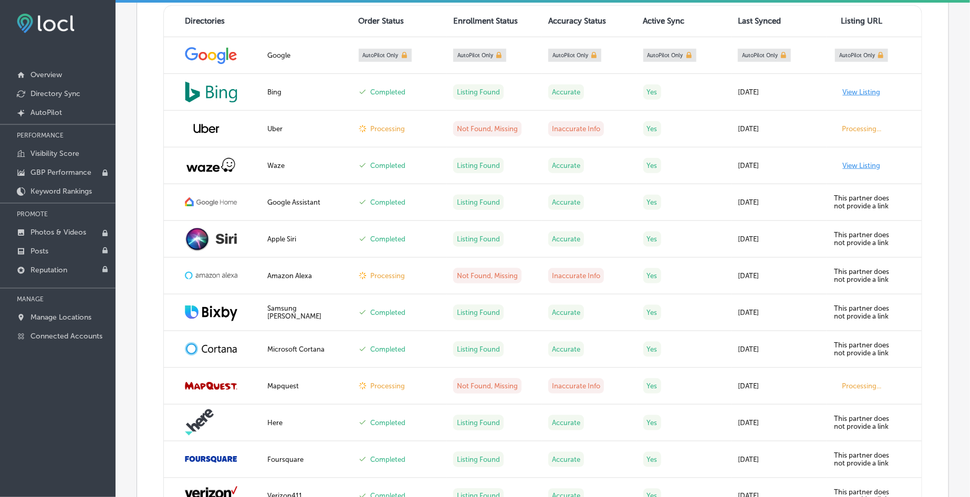
scroll to position [0, 0]
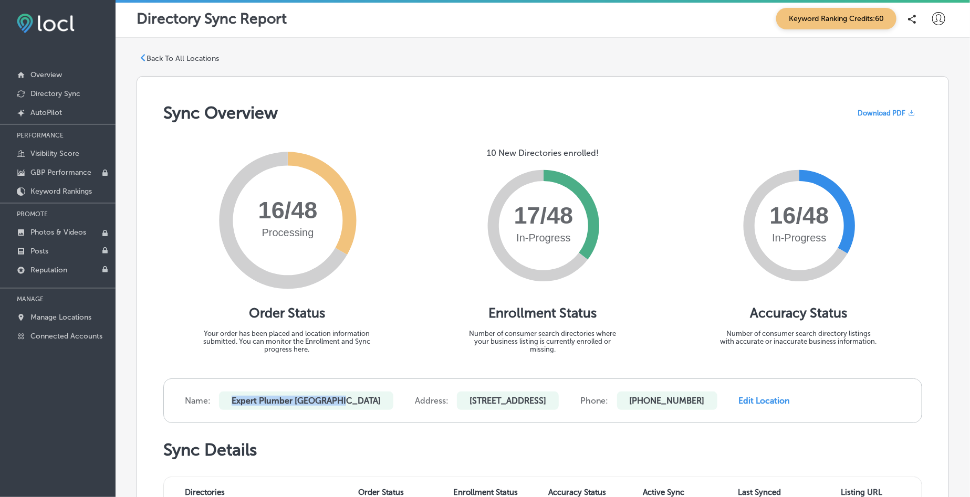
drag, startPoint x: 230, startPoint y: 403, endPoint x: 352, endPoint y: 412, distance: 122.1
click at [352, 412] on div "Name: Expert Plumber Abbotsford Address: [STREET_ADDRESS] Phone: [PHONE_NUMBER]…" at bounding box center [542, 401] width 759 height 45
copy p "Expert Plumber [GEOGRAPHIC_DATA]"
click at [165, 58] on p "Back To All Locations" at bounding box center [182, 58] width 72 height 9
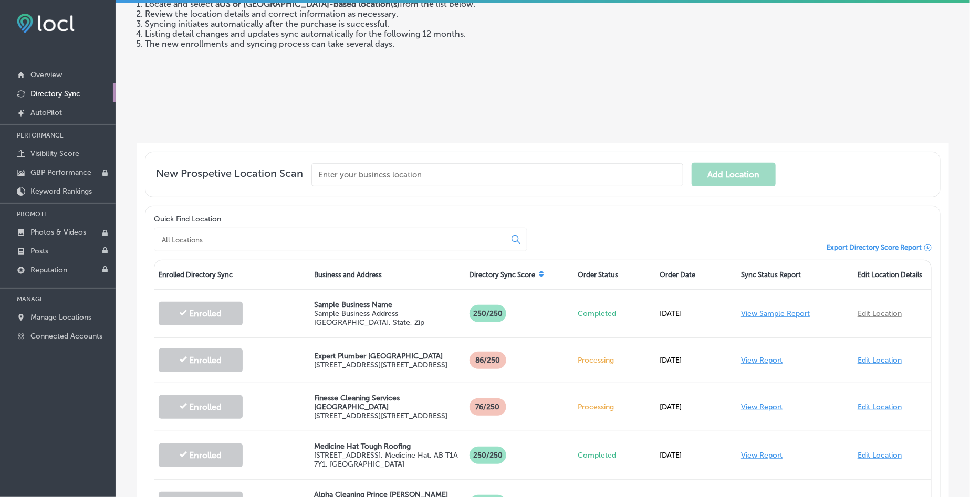
scroll to position [197, 0]
